Goal: Register for event/course

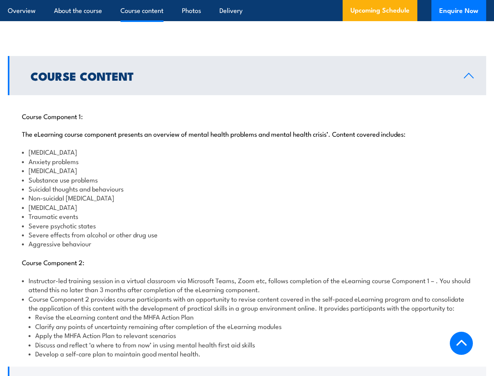
click at [247, 0] on article "Overview About the course Course content Photos Delivery Upcoming Schedule Enqu…" at bounding box center [247, 10] width 479 height 21
click at [247, 70] on h2 "Course Content" at bounding box center [241, 75] width 421 height 10
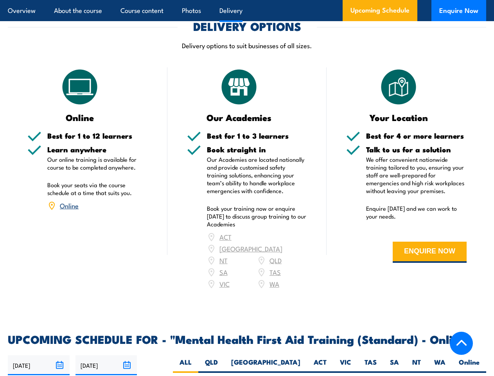
click at [247, 0] on article "Overview About the course Course content Photos Delivery Upcoming Schedule Enqu…" at bounding box center [247, 10] width 479 height 21
click at [39, 355] on input "[DATE]" at bounding box center [39, 365] width 62 height 20
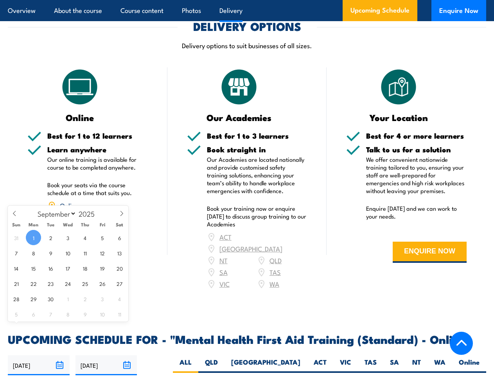
click at [106, 355] on input "[DATE]" at bounding box center [107, 365] width 62 height 20
